Goal: Check status: Check status

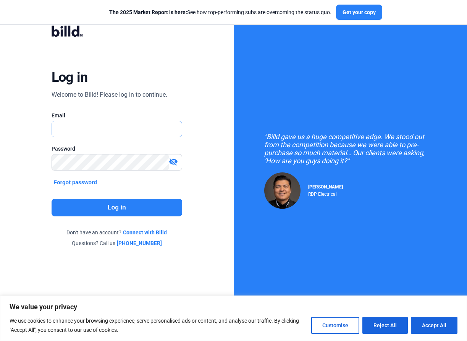
type input "[EMAIL_ADDRESS][DOMAIN_NAME]"
click at [124, 206] on button "Log in" at bounding box center [117, 208] width 131 height 18
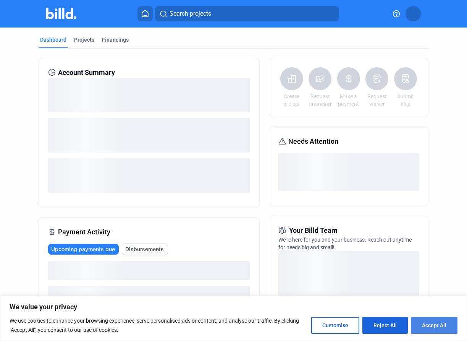
click at [430, 325] on button "Accept All" at bounding box center [434, 324] width 47 height 17
checkbox input "true"
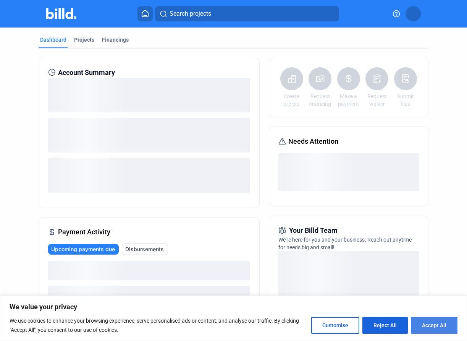
checkbox input "true"
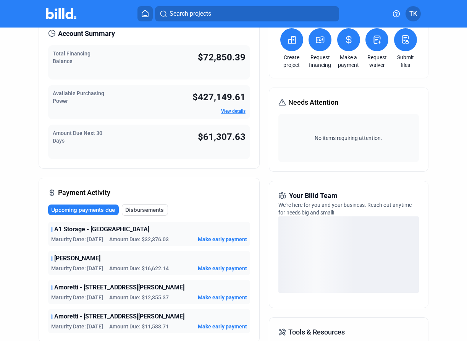
scroll to position [44, 0]
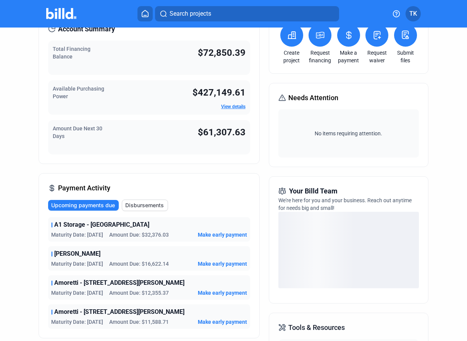
click at [148, 205] on span "Disbursements" at bounding box center [144, 205] width 39 height 8
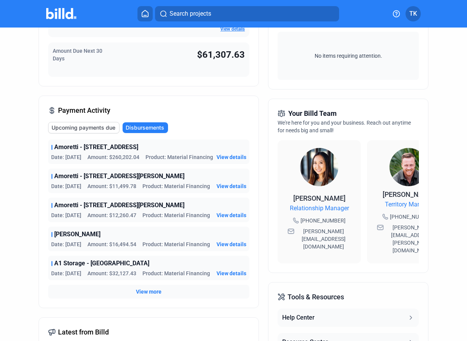
scroll to position [143, 0]
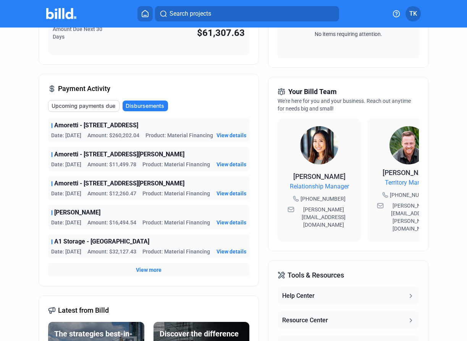
click at [101, 109] on span "Upcoming payments due" at bounding box center [84, 106] width 64 height 8
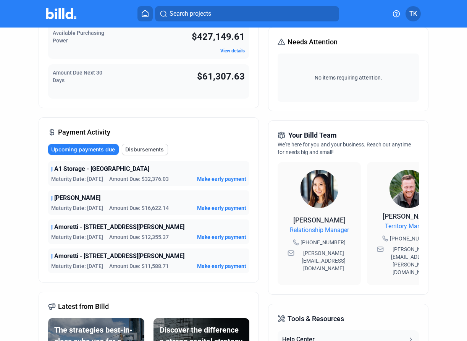
scroll to position [101, 0]
